Goal: Information Seeking & Learning: Check status

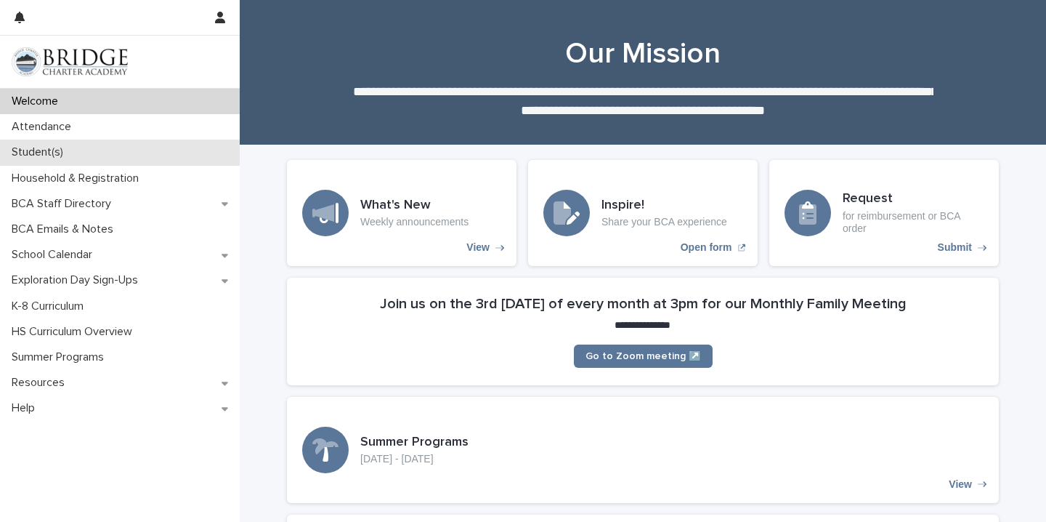
click at [106, 140] on div "Student(s)" at bounding box center [120, 151] width 240 height 25
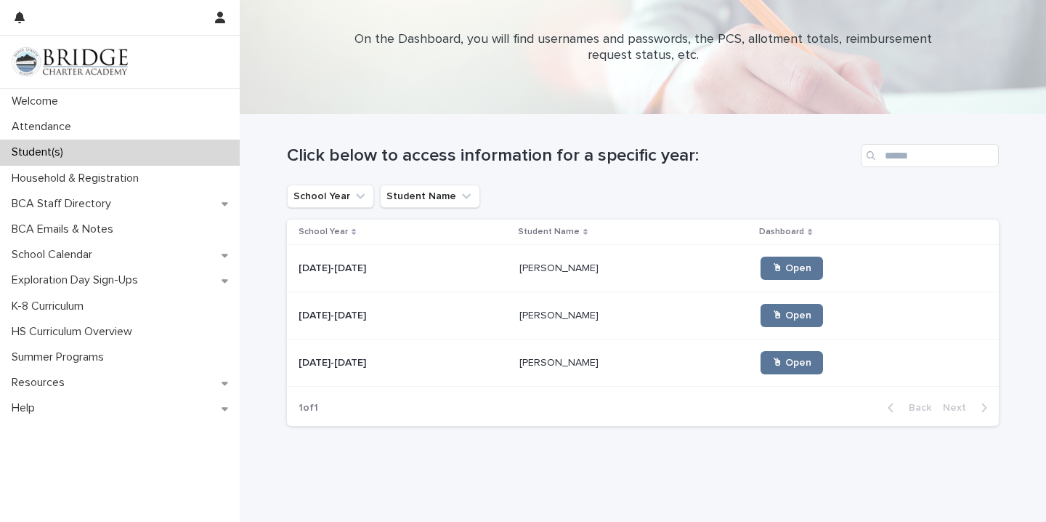
scroll to position [61, 0]
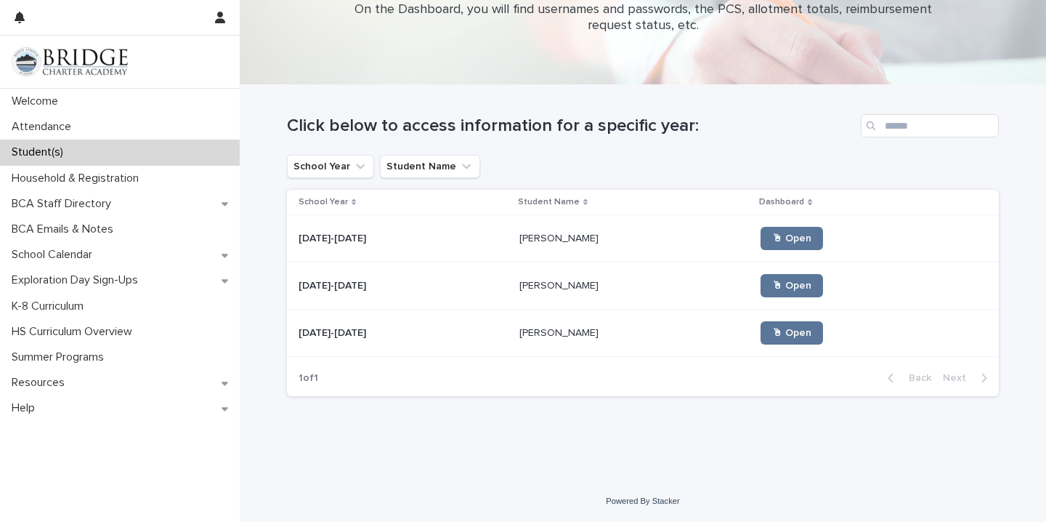
click at [570, 338] on p at bounding box center [634, 333] width 230 height 12
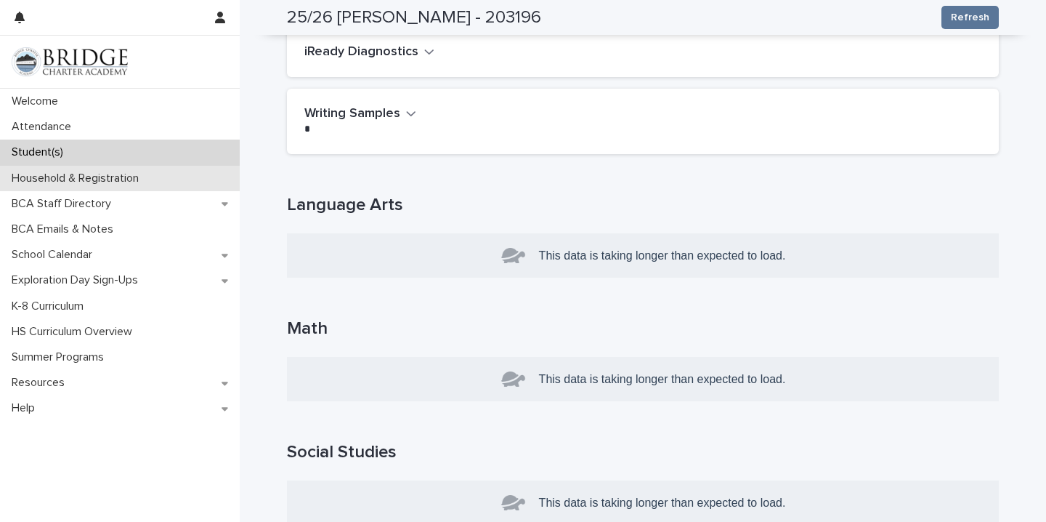
scroll to position [171, 0]
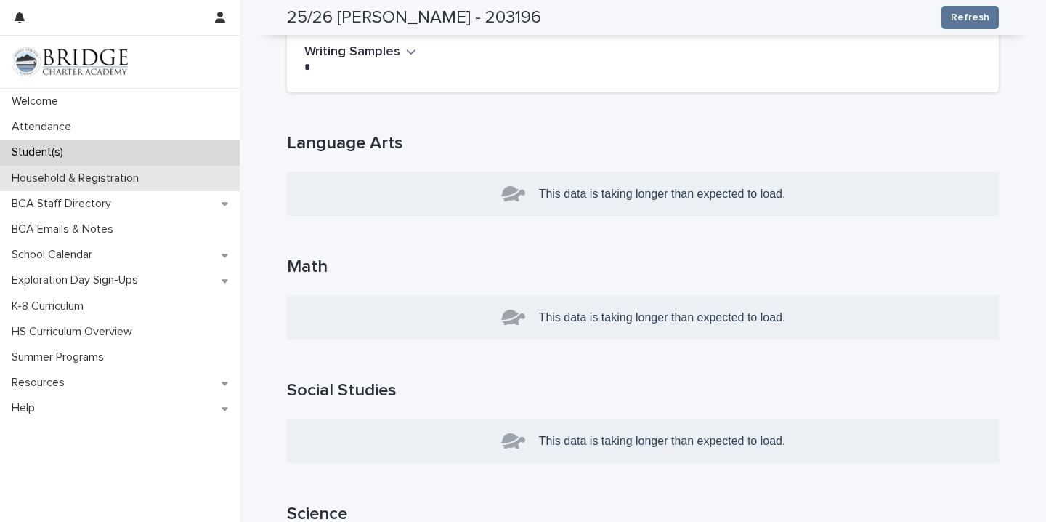
click at [106, 176] on p "Household & Registration" at bounding box center [78, 178] width 145 height 14
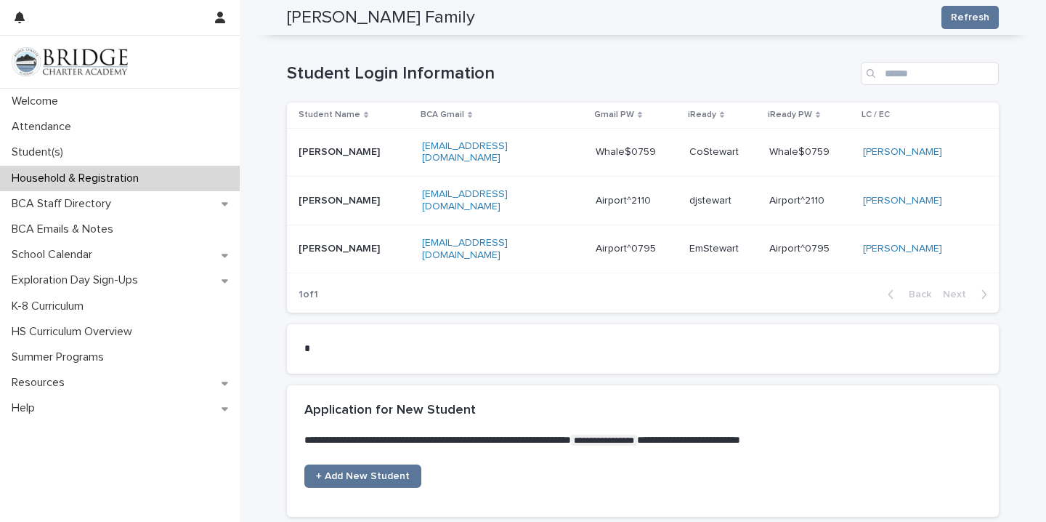
scroll to position [811, 0]
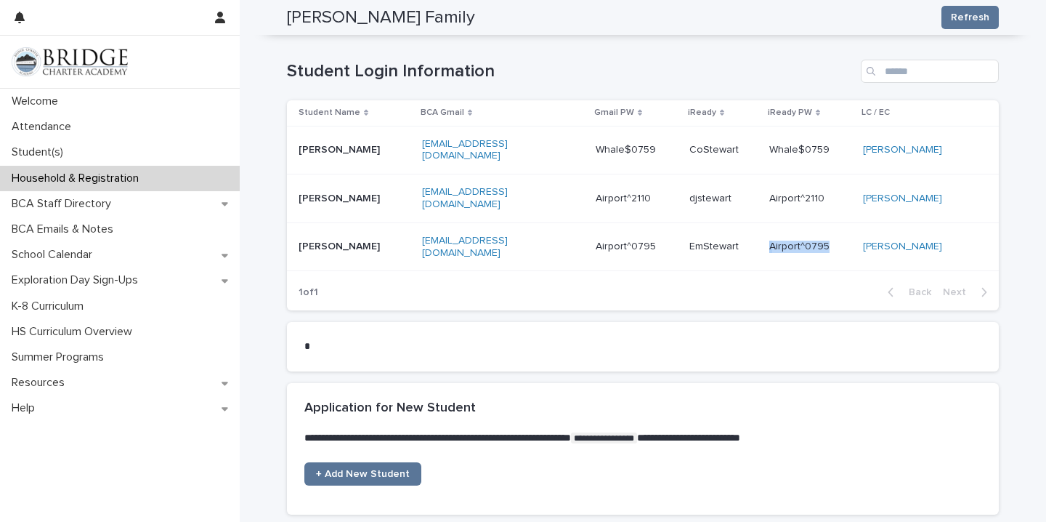
drag, startPoint x: 831, startPoint y: 246, endPoint x: 769, endPoint y: 251, distance: 62.0
click at [769, 251] on div "Airport^0795 Airport^0795" at bounding box center [810, 246] width 82 height 12
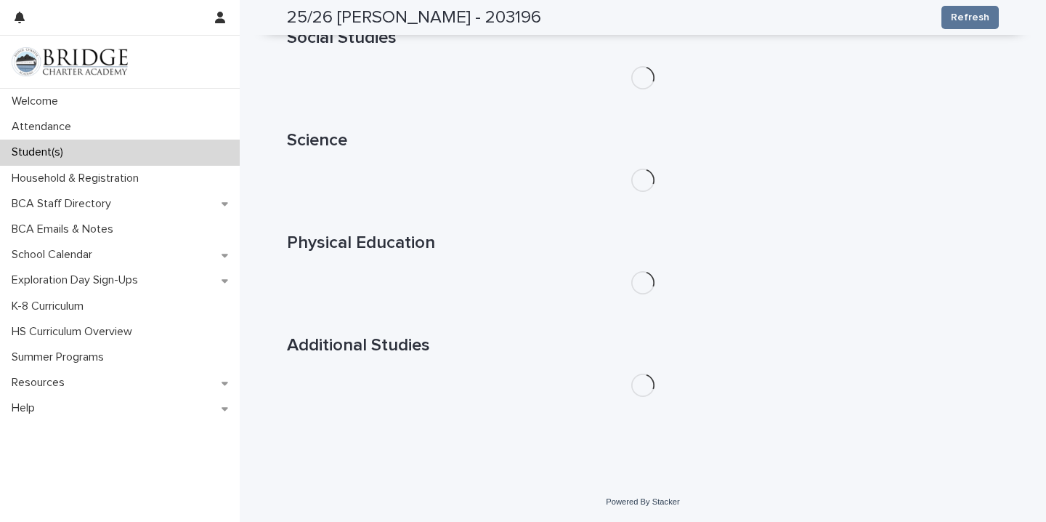
scroll to position [481, 0]
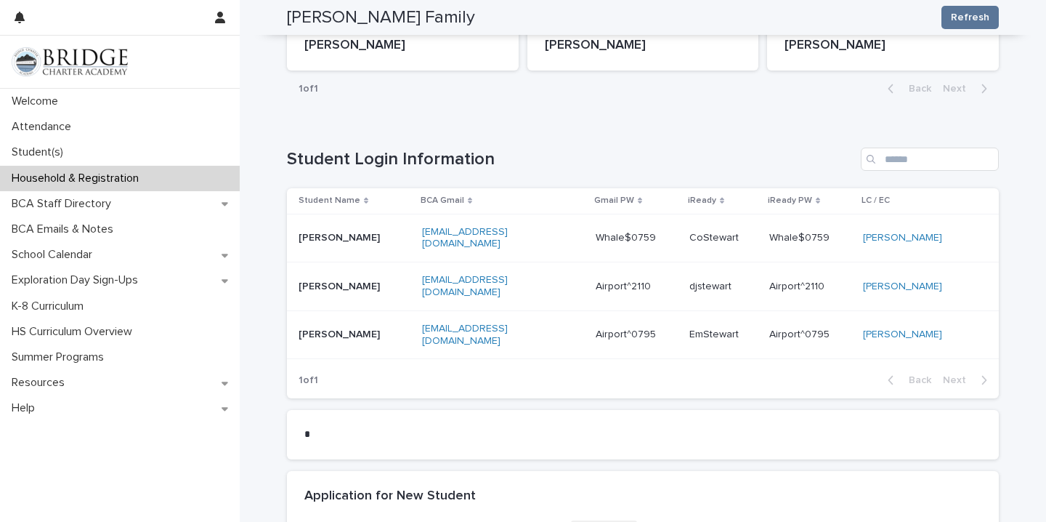
scroll to position [724, 0]
drag, startPoint x: 827, startPoint y: 333, endPoint x: 823, endPoint y: 341, distance: 9.1
